Goal: Information Seeking & Learning: Get advice/opinions

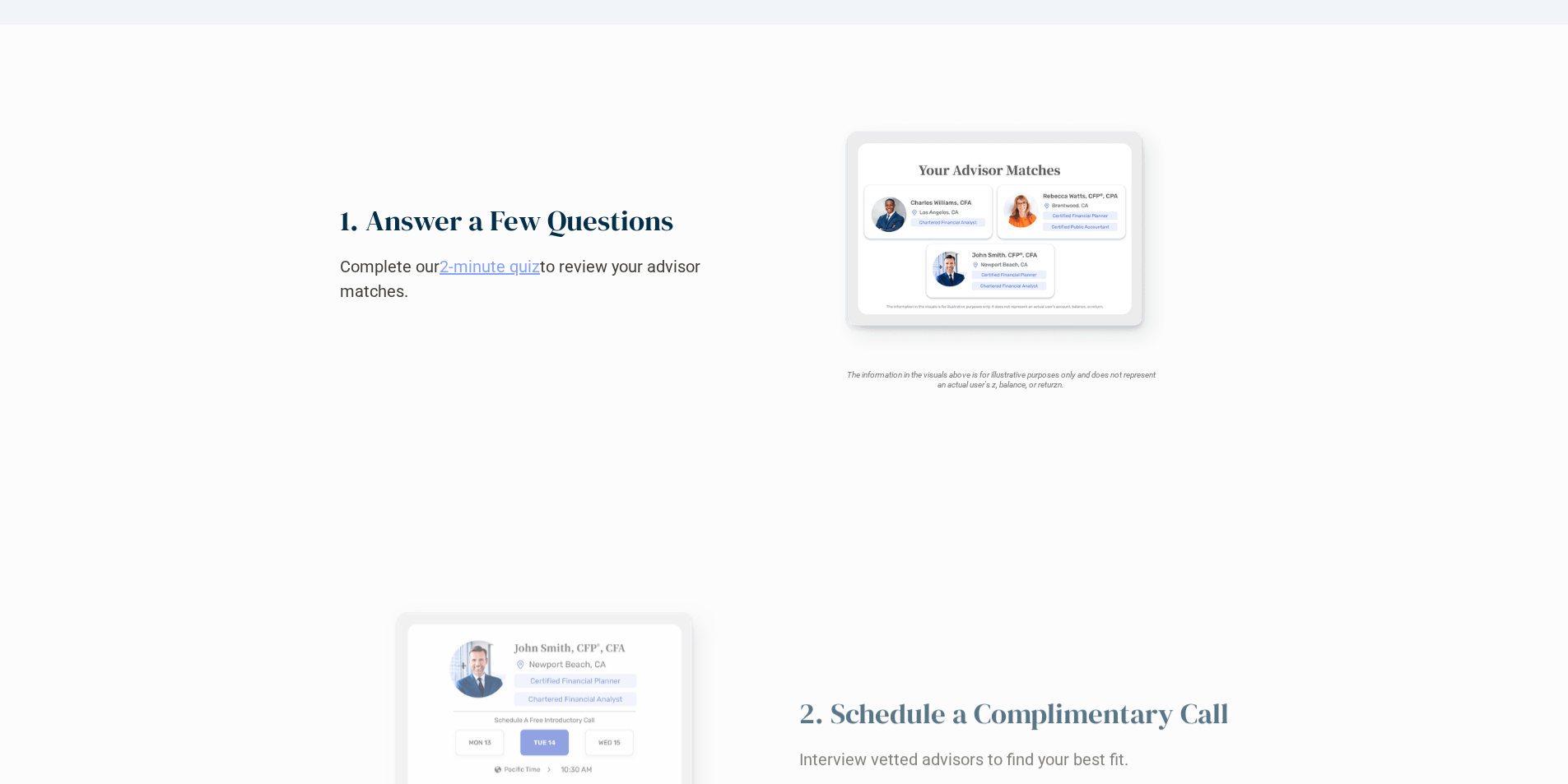
scroll to position [1568, 0]
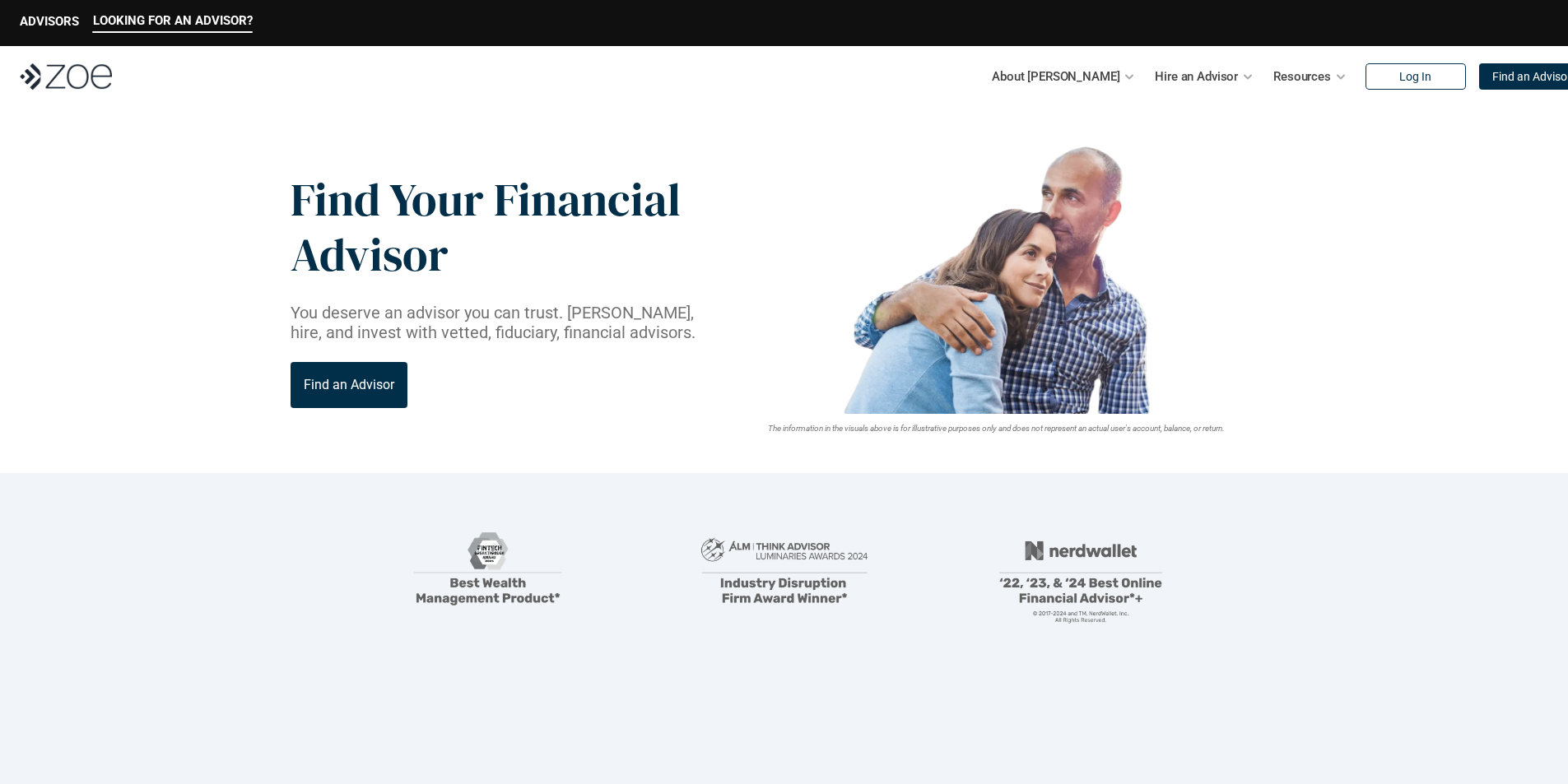
click at [66, 76] on img at bounding box center [65, 76] width 92 height 26
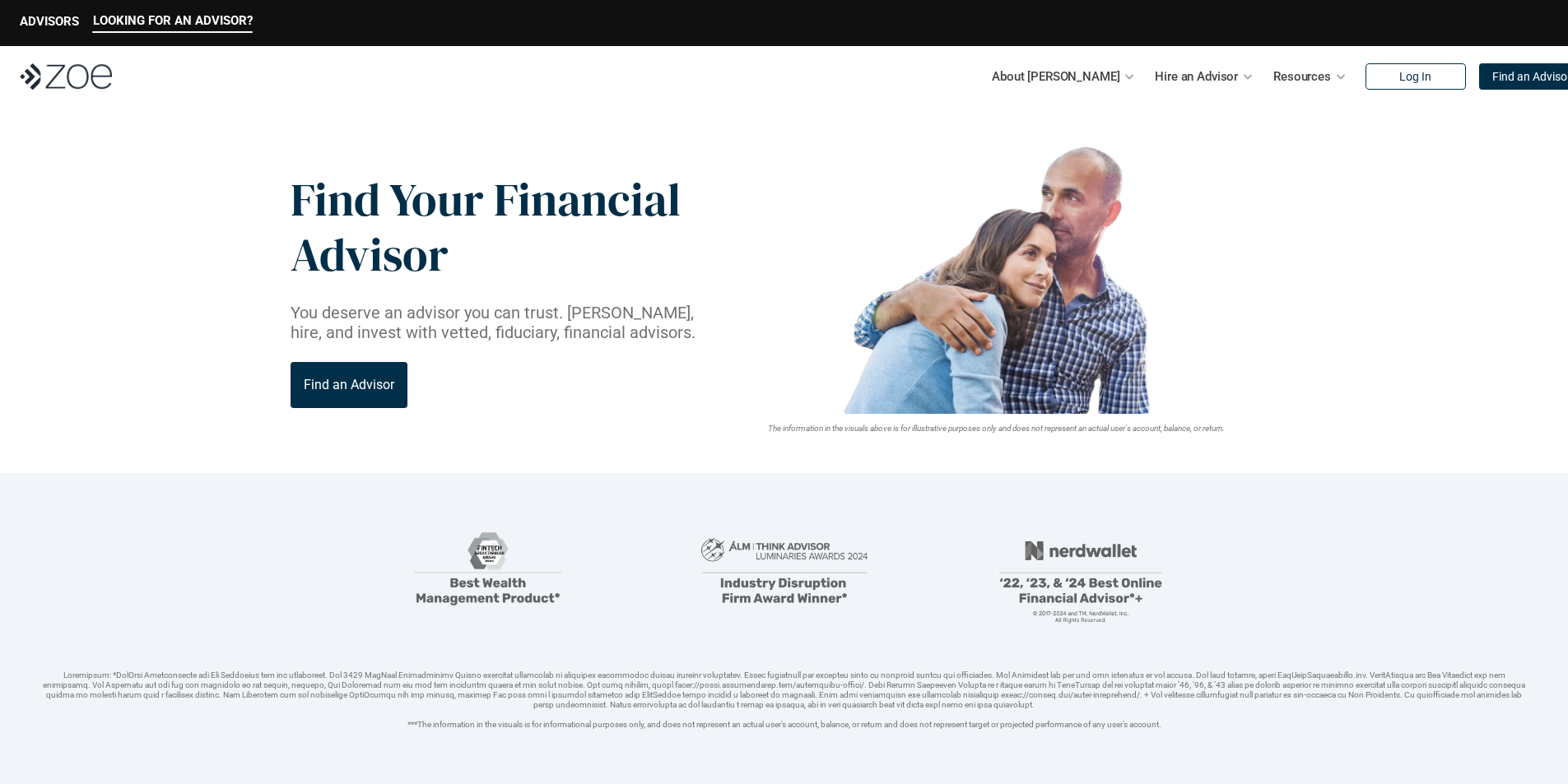
click at [1495, 76] on p "Find an Advisor" at bounding box center [1531, 77] width 79 height 14
